Goal: Complete application form

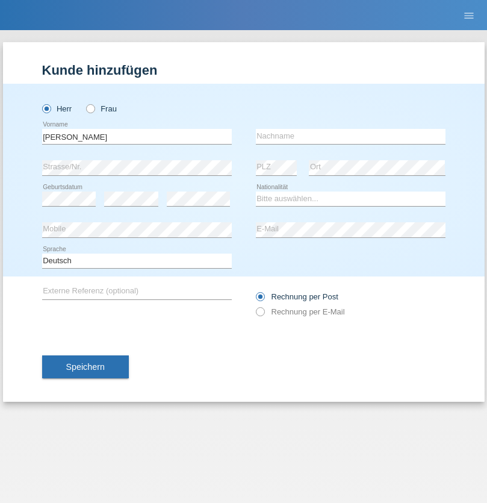
type input "[PERSON_NAME]"
click at [351, 136] on input "text" at bounding box center [351, 136] width 190 height 15
type input "Kunz"
select select "CH"
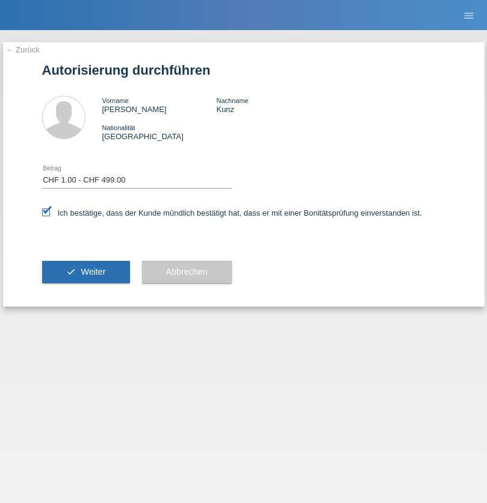
select select "1"
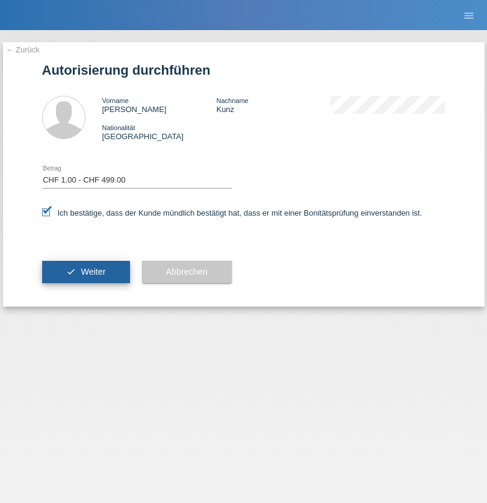
click at [86, 272] on span "Weiter" at bounding box center [93, 272] width 25 height 10
